Goal: Information Seeking & Learning: Learn about a topic

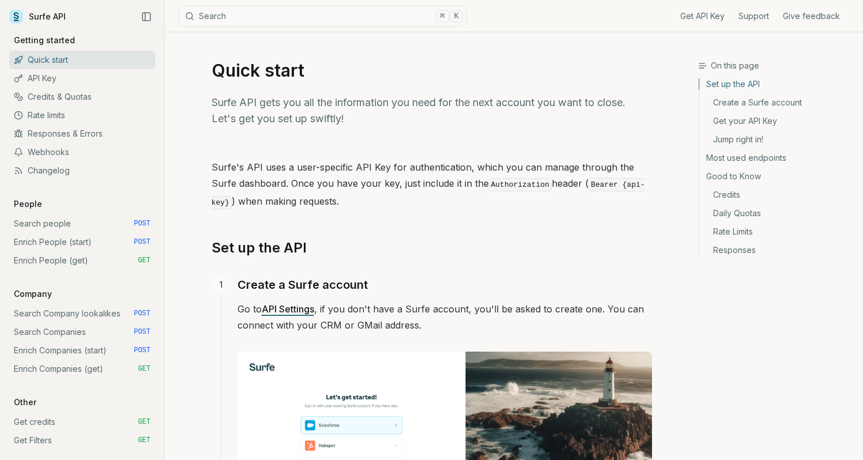
click at [59, 153] on link "Webhooks" at bounding box center [82, 152] width 146 height 18
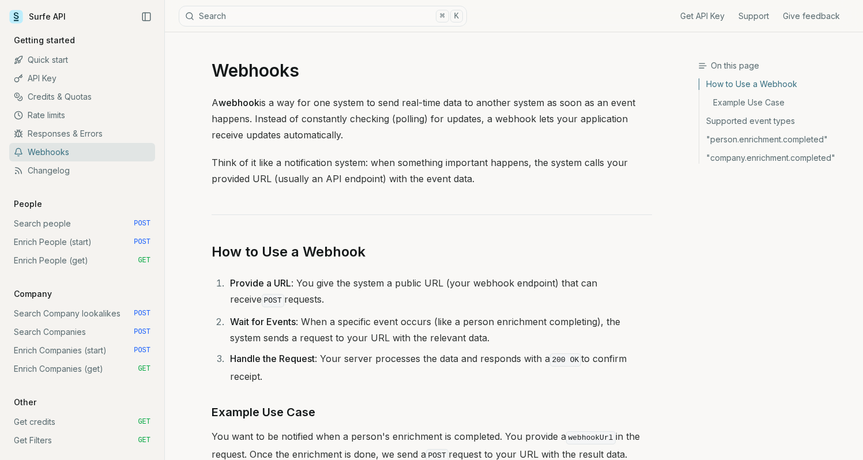
click at [284, 72] on h1 "Webhooks" at bounding box center [432, 70] width 440 height 21
copy h1 "Webhooks"
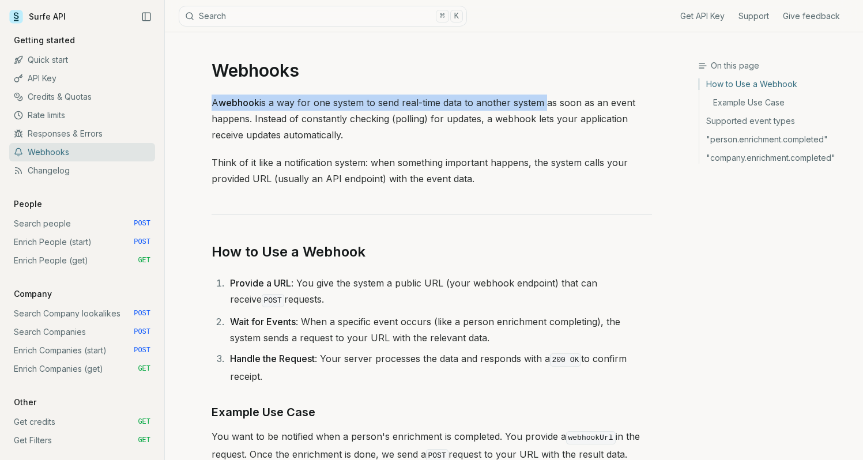
drag, startPoint x: 212, startPoint y: 103, endPoint x: 547, endPoint y: 104, distance: 335.5
click at [547, 104] on p "A webhook is a way for one system to send real-time data to another system as s…" at bounding box center [432, 119] width 440 height 48
copy p "A webhook is a way for one system to send real-time data to another system"
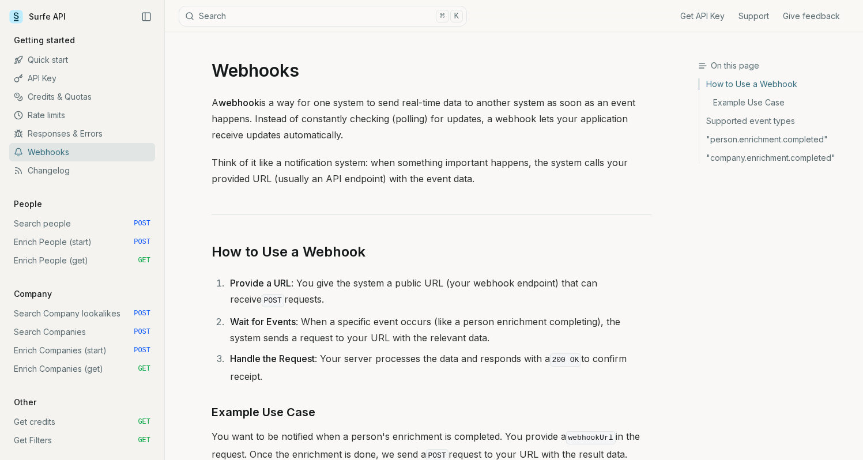
click at [254, 73] on h1 "Webhooks" at bounding box center [432, 70] width 440 height 21
copy h1 "Webhooks"
